Goal: Information Seeking & Learning: Learn about a topic

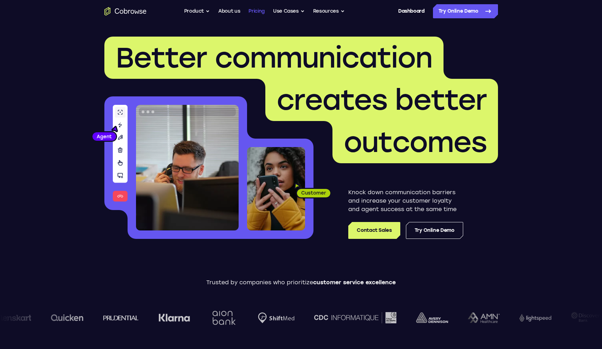
click at [249, 14] on link "Pricing" at bounding box center [257, 11] width 16 height 14
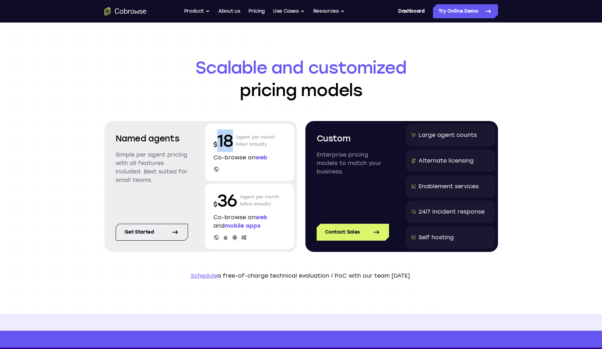
drag, startPoint x: 219, startPoint y: 139, endPoint x: 235, endPoint y: 138, distance: 15.5
click at [234, 138] on div "$ 18 /agent per month billed annually" at bounding box center [249, 140] width 72 height 23
click at [226, 143] on p "$ 18" at bounding box center [223, 140] width 20 height 23
drag, startPoint x: 236, startPoint y: 200, endPoint x: 219, endPoint y: 201, distance: 16.5
click at [219, 201] on p "$ 36" at bounding box center [225, 200] width 24 height 23
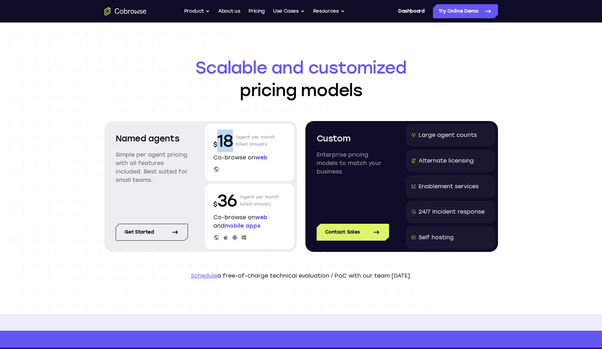
drag, startPoint x: 232, startPoint y: 140, endPoint x: 216, endPoint y: 140, distance: 16.2
click at [216, 140] on p "$ 18" at bounding box center [223, 140] width 20 height 23
click at [226, 139] on p "$ 18" at bounding box center [223, 140] width 20 height 23
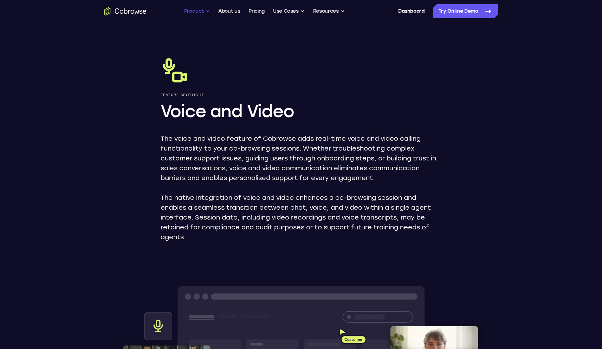
click at [200, 11] on button "Product" at bounding box center [197, 11] width 26 height 14
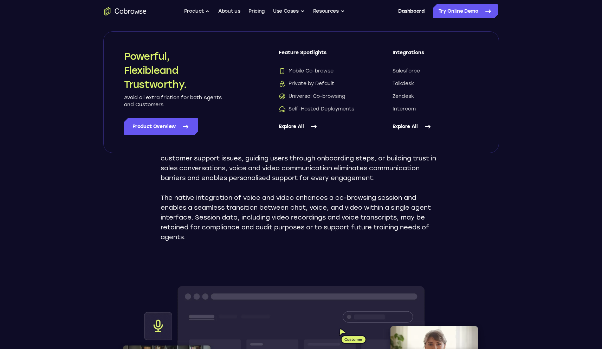
click at [289, 125] on link "Explore All" at bounding box center [322, 126] width 86 height 17
click at [184, 124] on icon at bounding box center [185, 126] width 8 height 8
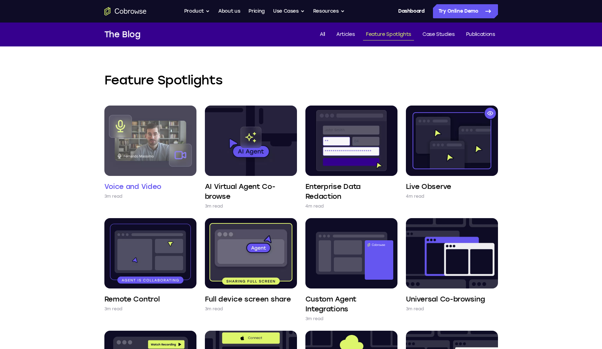
click at [150, 134] on img at bounding box center [150, 141] width 92 height 70
